Goal: Book appointment/travel/reservation: Book appointment/travel/reservation

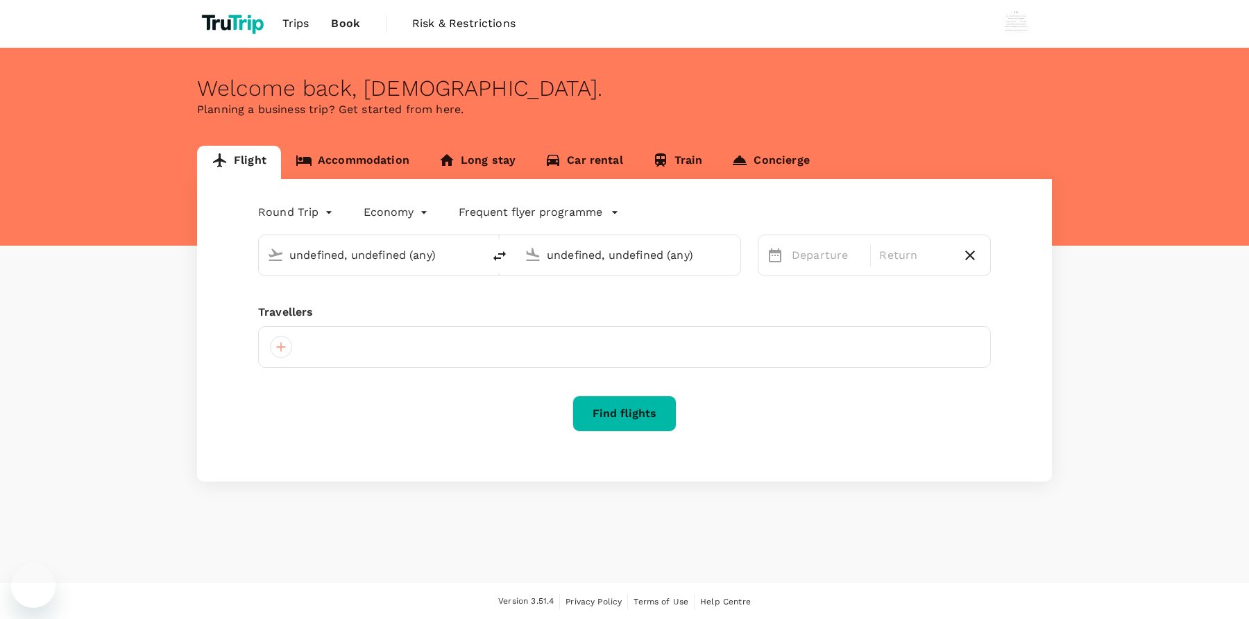
type input "Soekarno-Hatta Intl (CGK)"
type input "London Heathrow (LHR)"
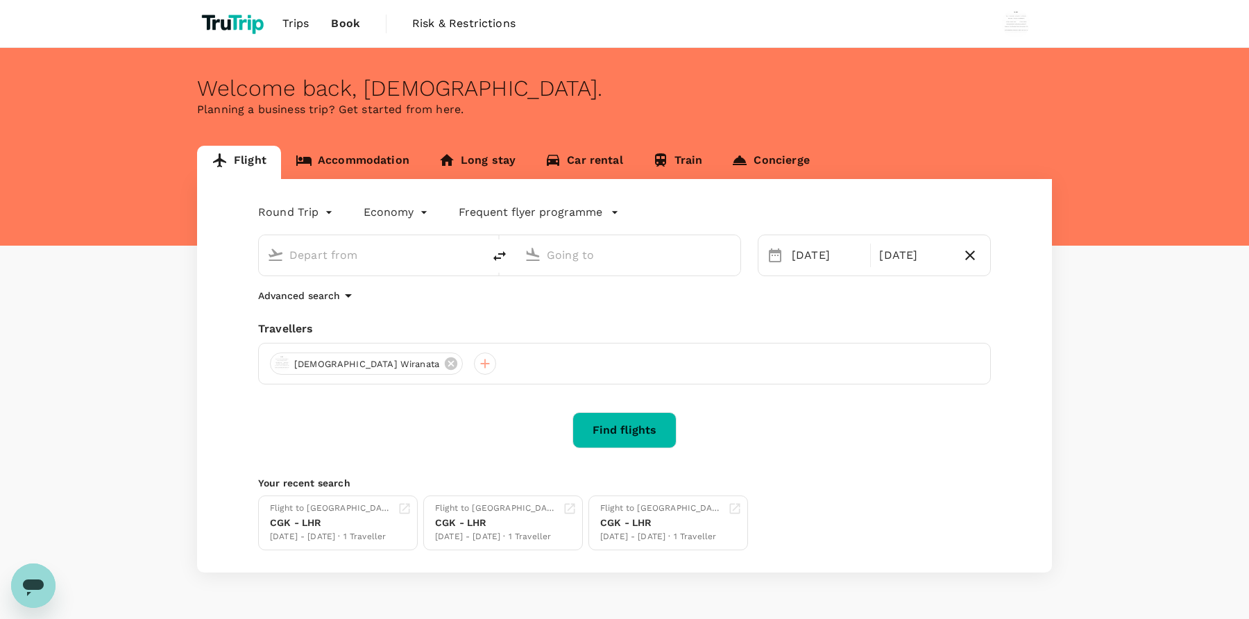
type input "Soekarno-Hatta Intl (CGK)"
type input "London Heathrow (LHR)"
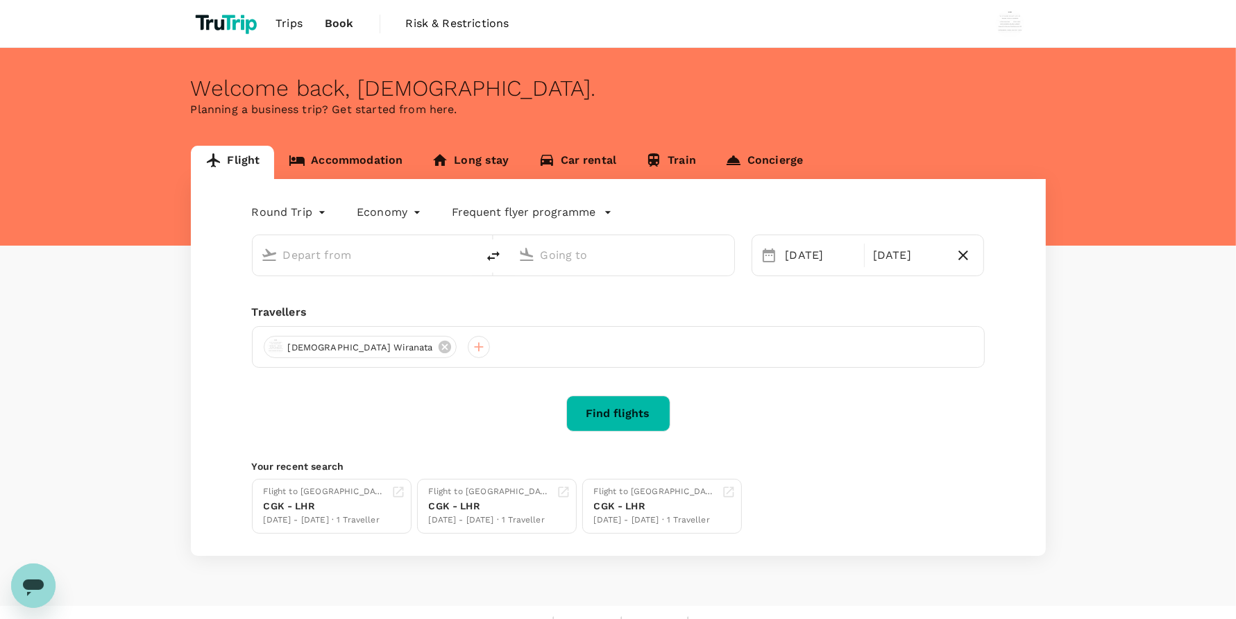
type input "Soekarno-Hatta Intl (CGK)"
type input "London Heathrow (LHR)"
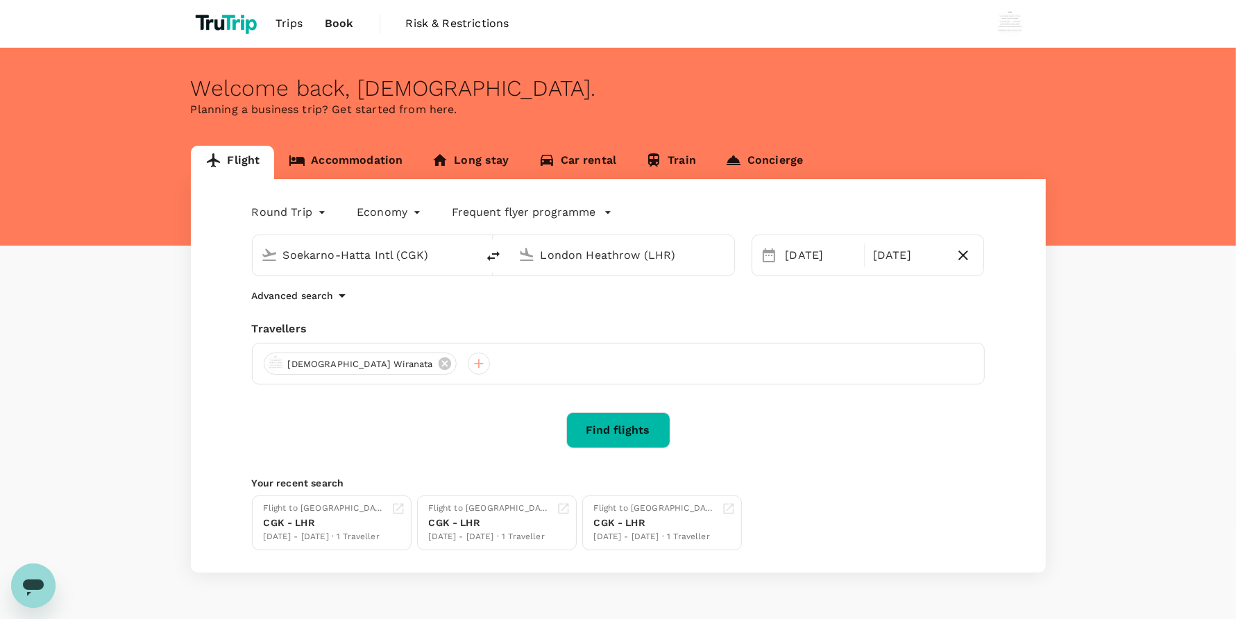
drag, startPoint x: 626, startPoint y: 427, endPoint x: 829, endPoint y: 337, distance: 222.5
click at [844, 342] on div "Round Trip roundtrip Economy economy Frequent flyer programme Soekarno-Hatta In…" at bounding box center [618, 375] width 855 height 393
click at [795, 257] on div "[DATE]" at bounding box center [820, 256] width 81 height 28
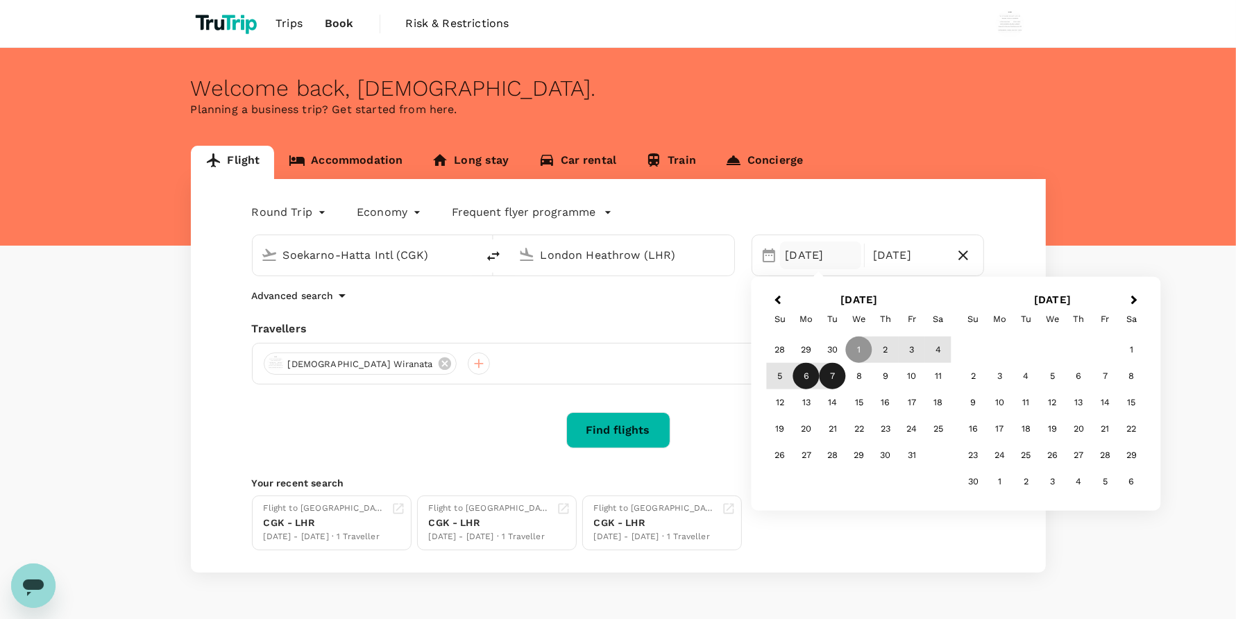
click at [796, 382] on div "6" at bounding box center [806, 376] width 26 height 26
click at [781, 399] on div "12" at bounding box center [780, 402] width 26 height 26
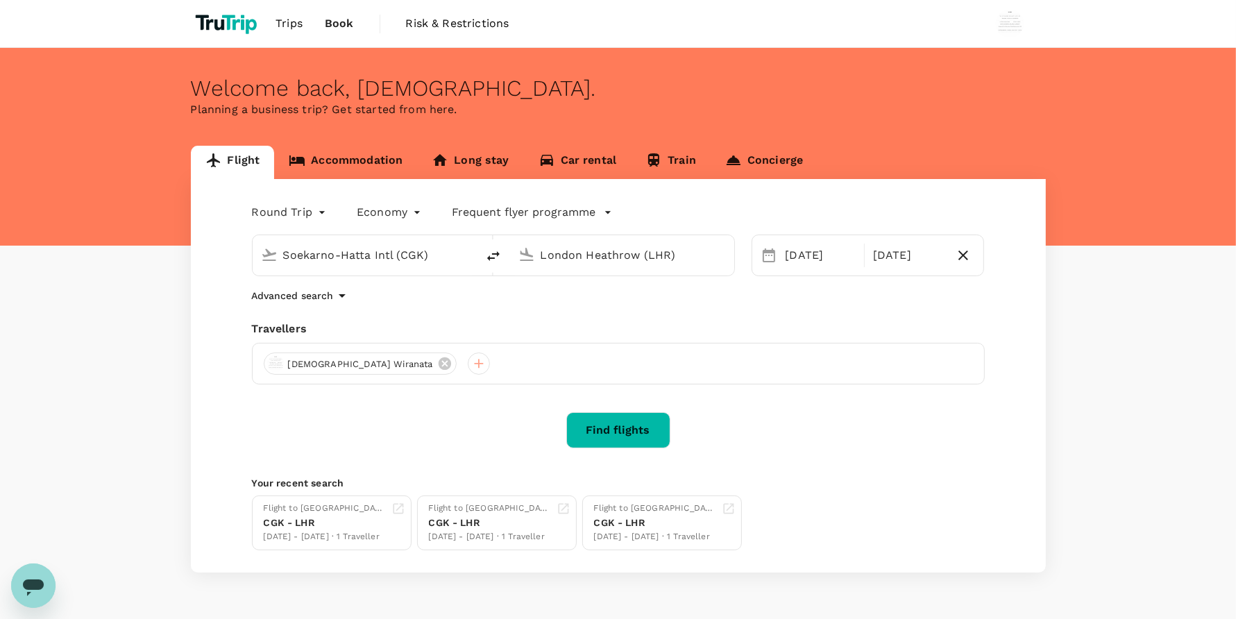
click at [643, 436] on button "Find flights" at bounding box center [618, 430] width 104 height 36
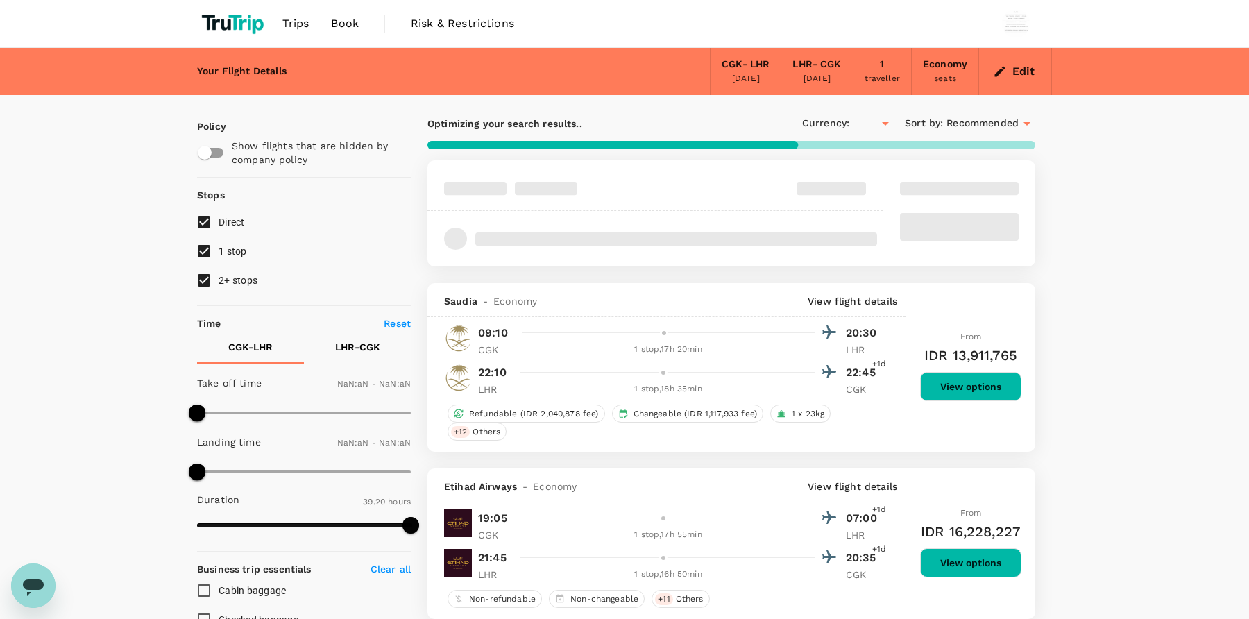
type input "IDR"
type input "1440"
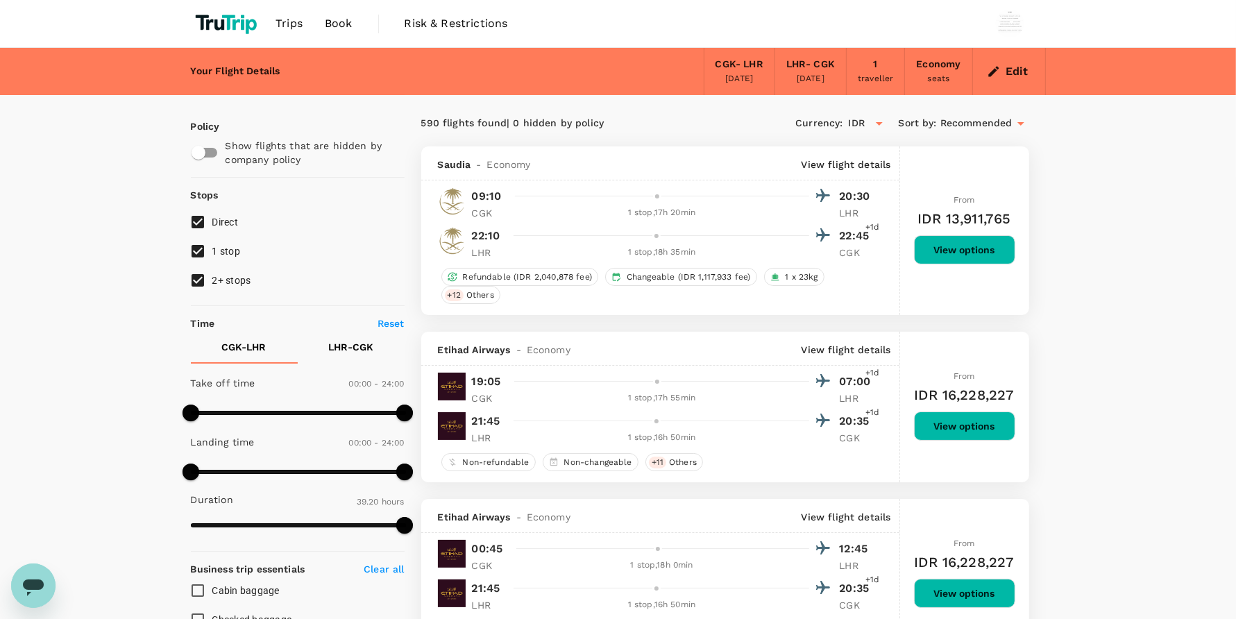
click at [338, 19] on span "Book" at bounding box center [339, 23] width 28 height 17
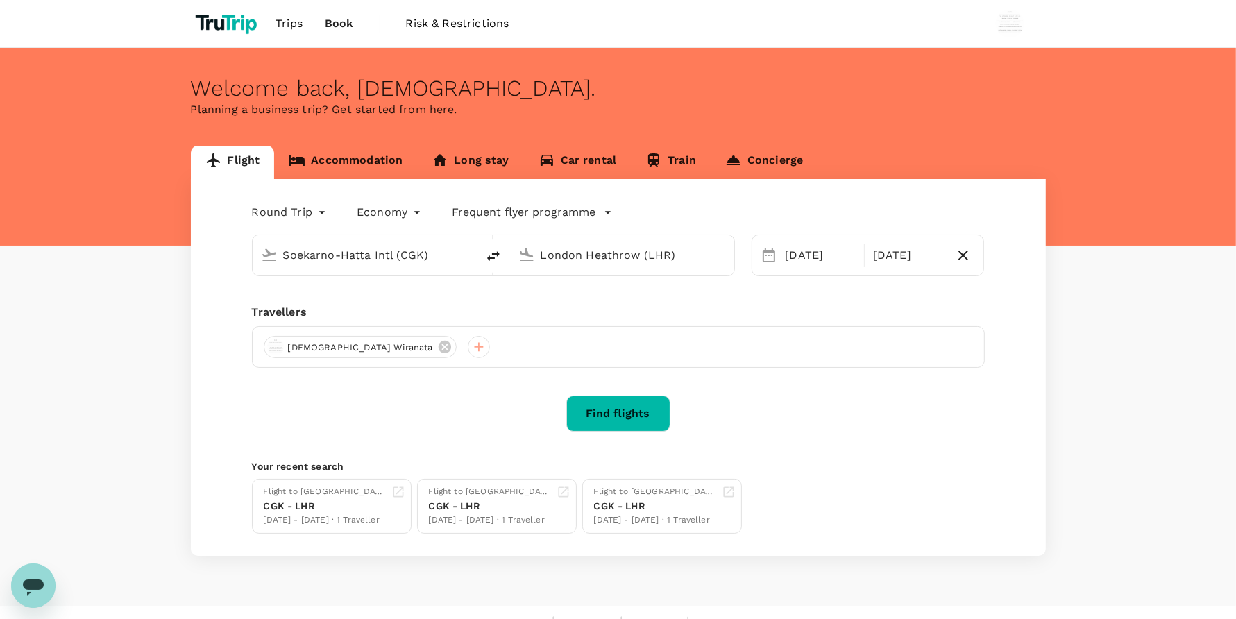
type input "Soekarno-Hatta Intl (CGK)"
type input "London Heathrow (LHR)"
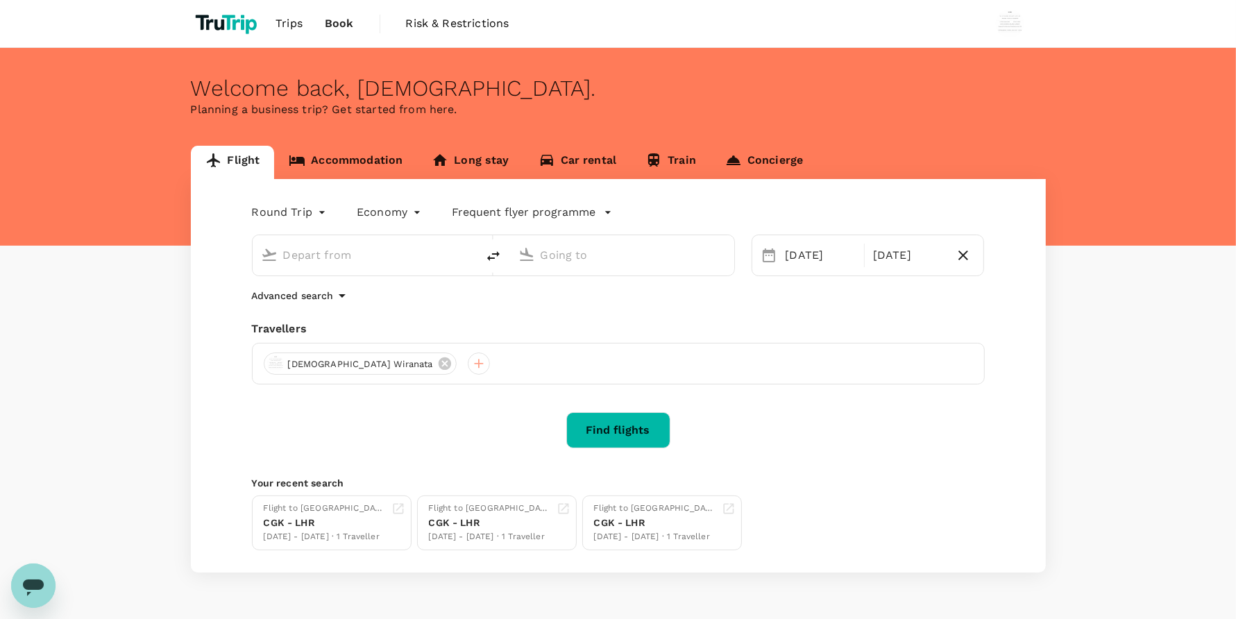
type input "Soekarno-Hatta Intl (CGK)"
type input "London Heathrow (LHR)"
type input "Soekarno-Hatta Intl (CGK)"
type input "London Heathrow (LHR)"
click at [325, 28] on span "Book" at bounding box center [339, 23] width 29 height 17
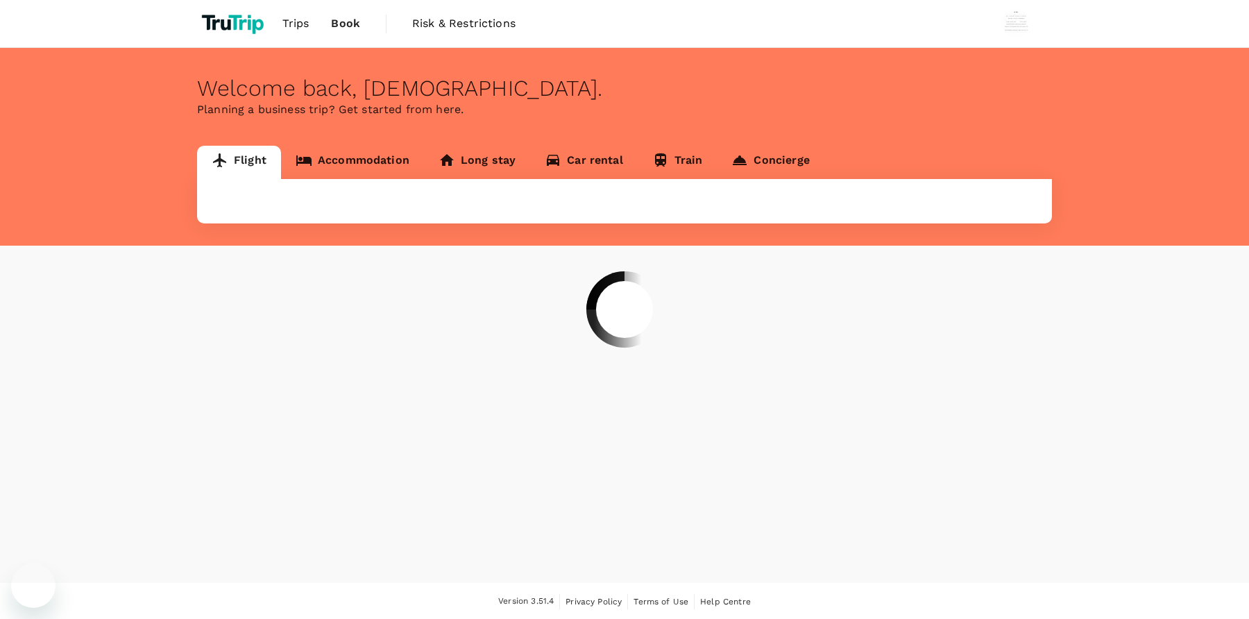
click at [371, 165] on link "Accommodation" at bounding box center [352, 162] width 143 height 33
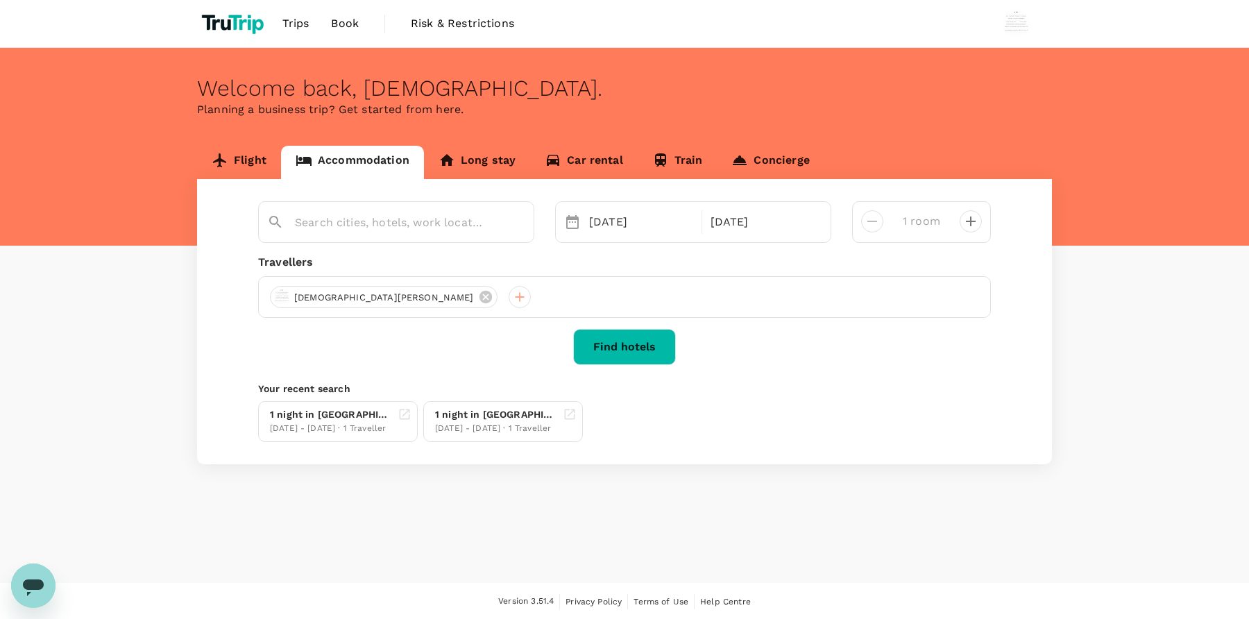
type input "[PERSON_NAME]"
click at [628, 354] on button "Find hotels" at bounding box center [624, 347] width 103 height 36
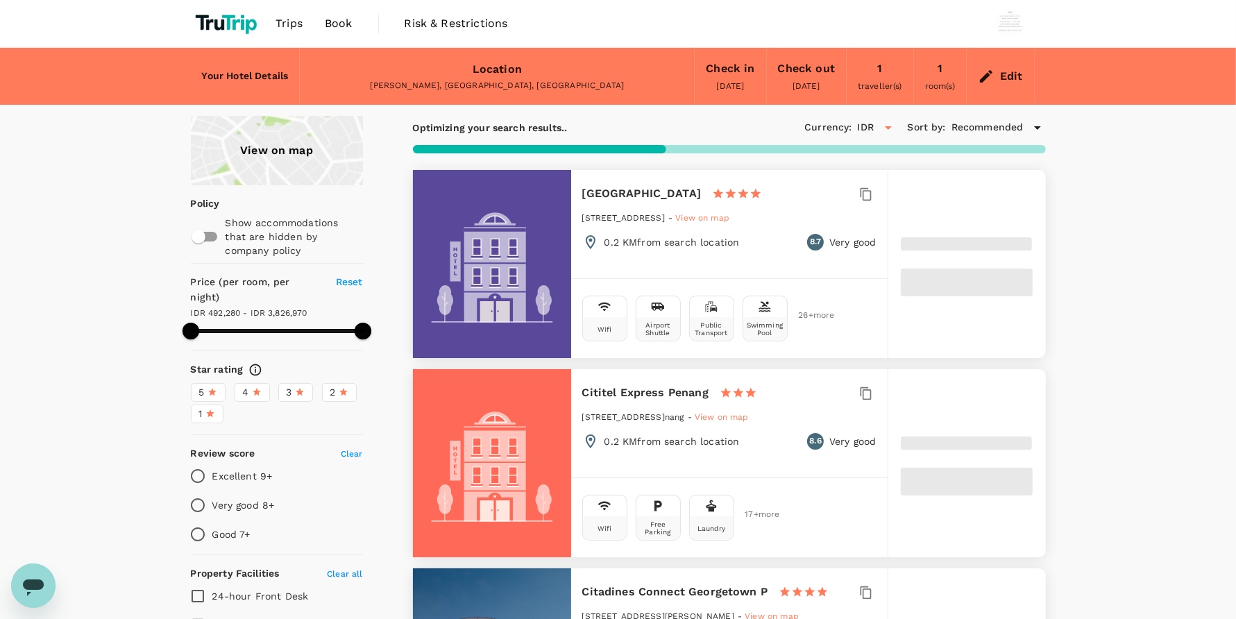
type input "293.92"
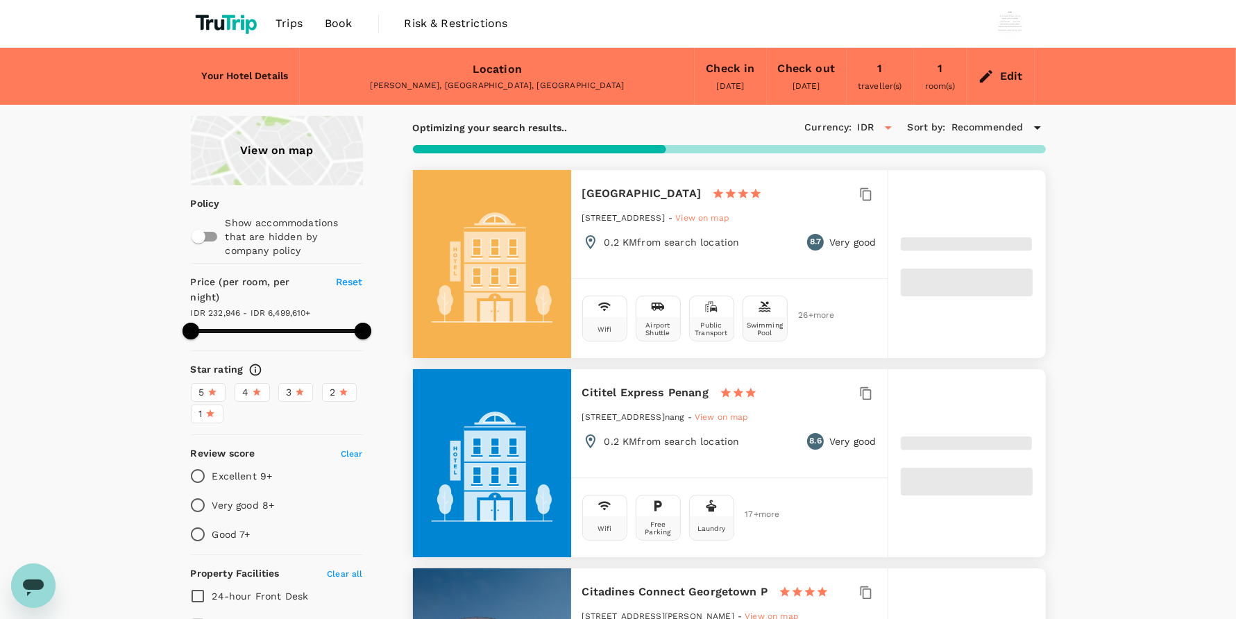
type input "17.92"
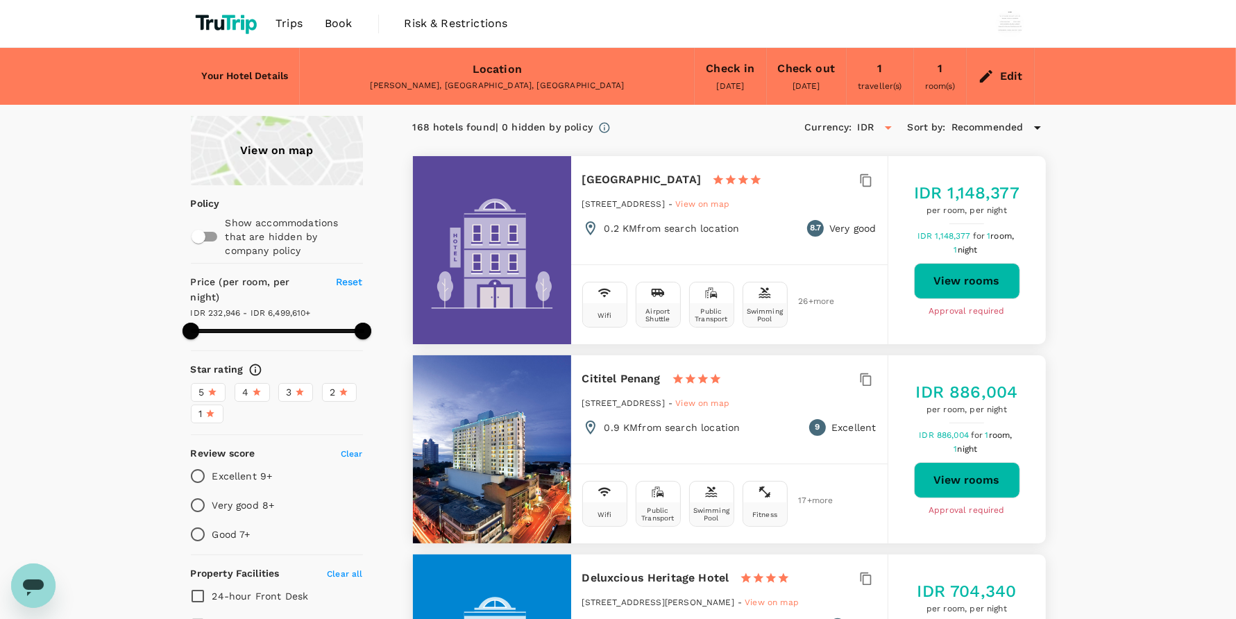
type input "499.92"
click at [967, 280] on button "View rooms" at bounding box center [967, 281] width 106 height 36
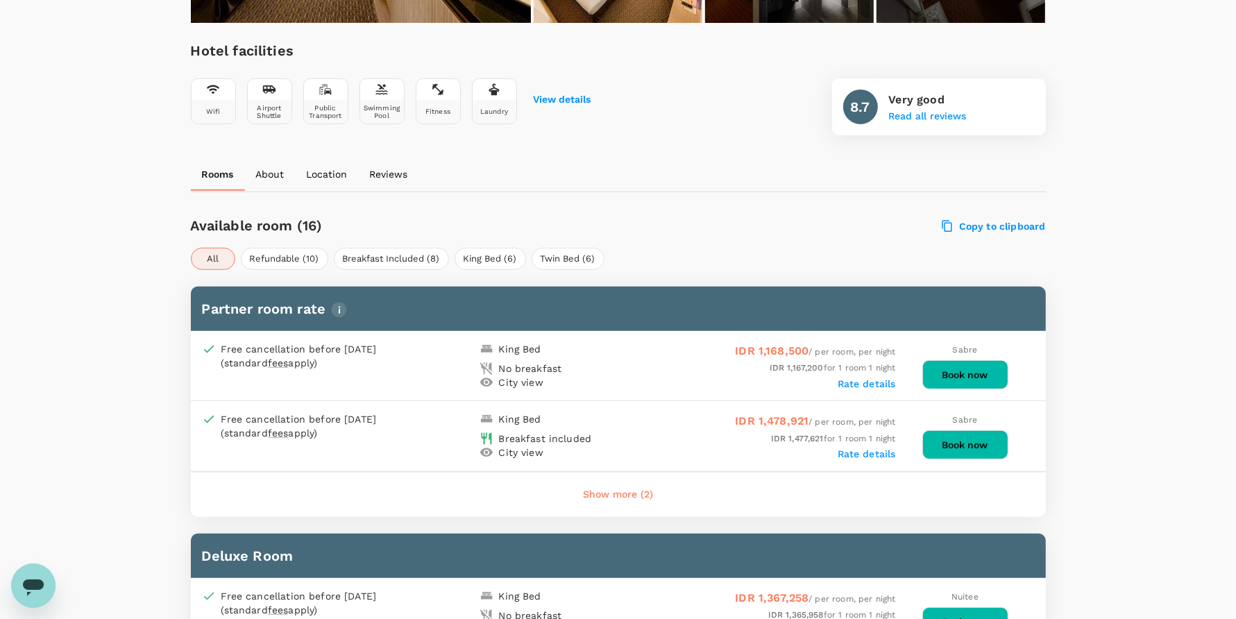
scroll to position [625, 0]
